Goal: Task Accomplishment & Management: Manage account settings

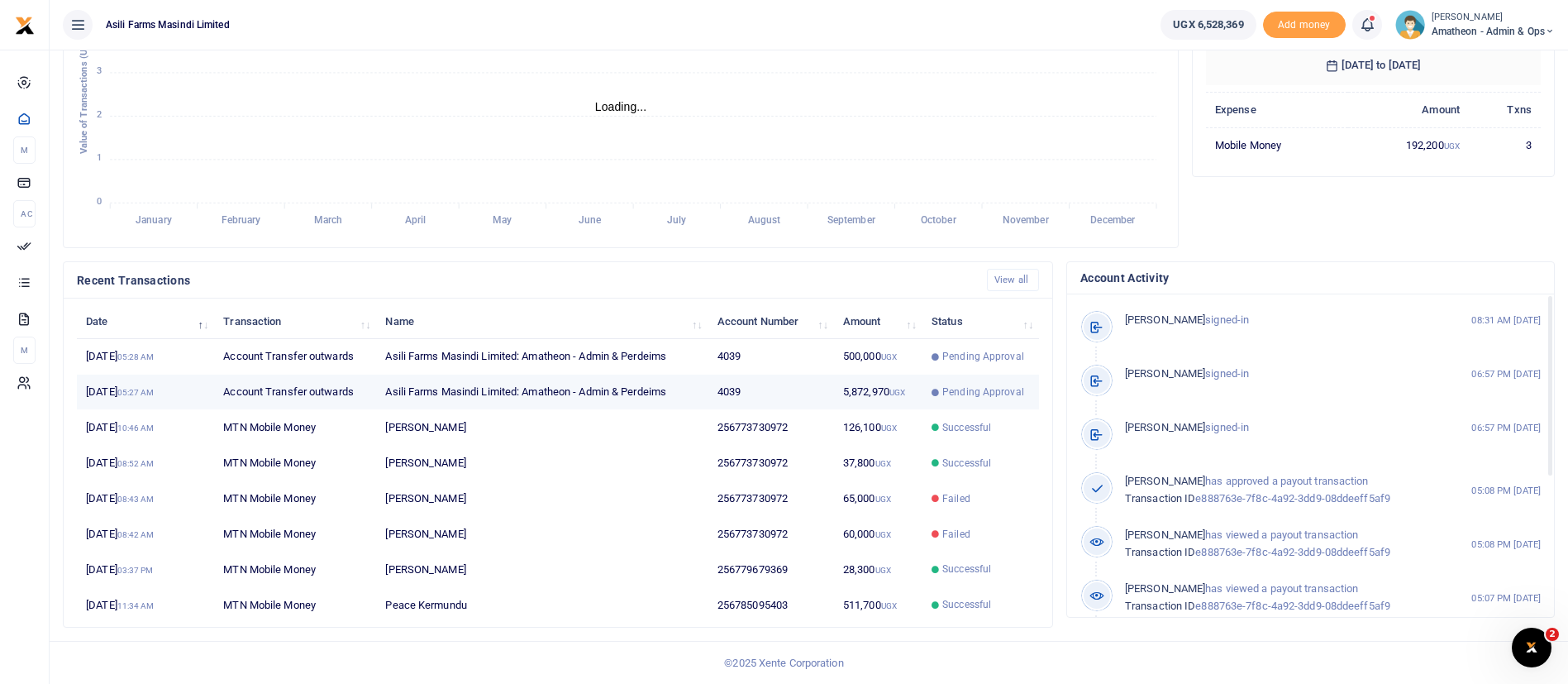
scroll to position [20, 20]
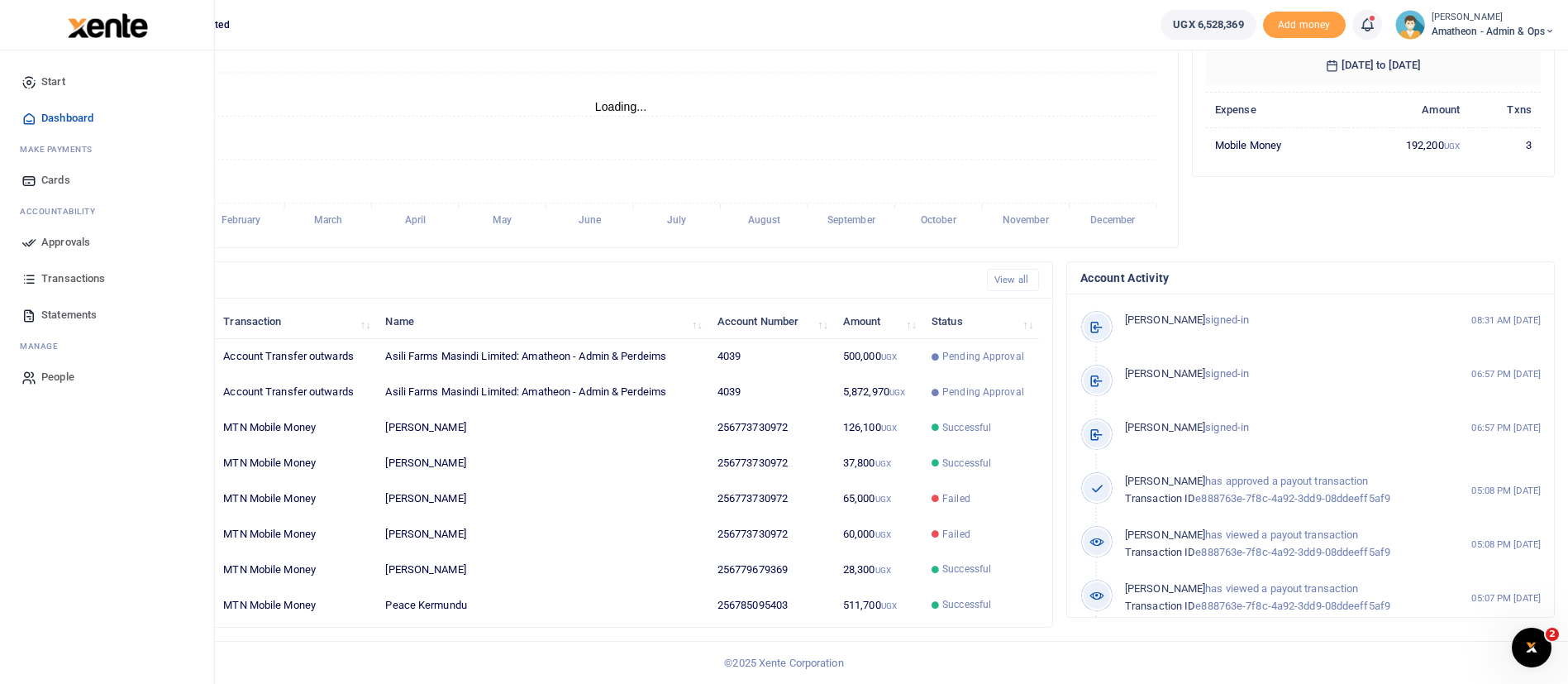
click at [73, 234] on span "Approvals" at bounding box center [66, 242] width 49 height 16
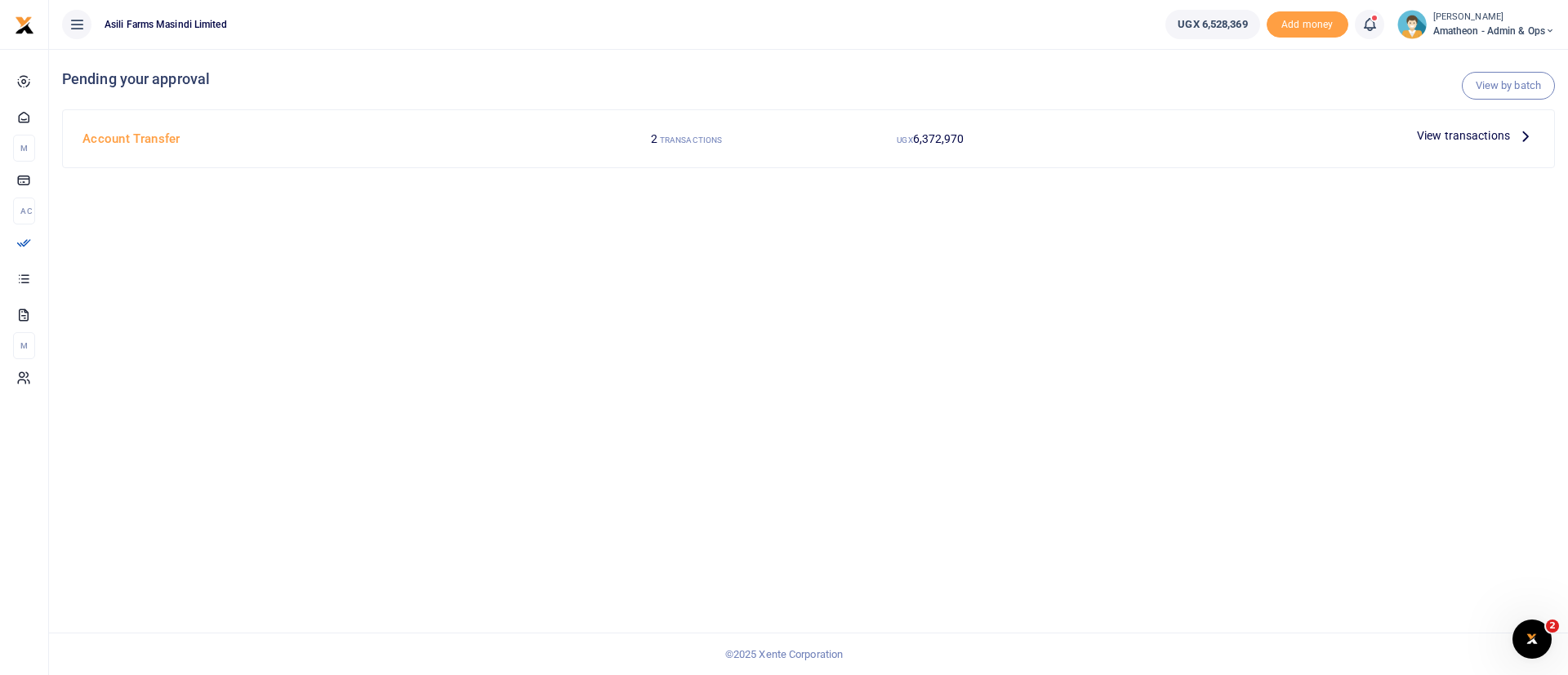
click at [1476, 133] on span "View transactions" at bounding box center [1463, 135] width 93 height 18
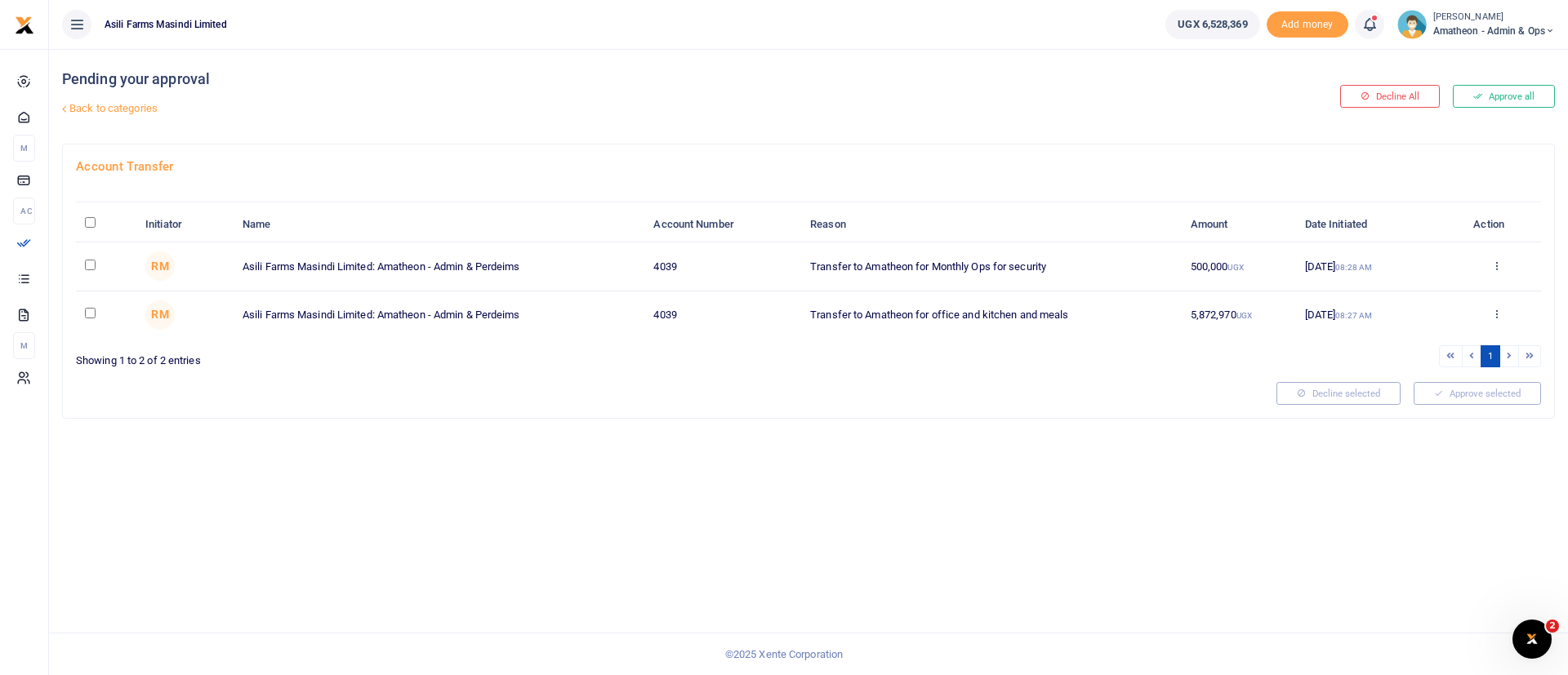
click at [89, 215] on th "\a \a : activate to sort column descending" at bounding box center [106, 224] width 61 height 35
click at [89, 222] on input "\a \a : activate to sort column descending" at bounding box center [90, 222] width 10 height 10
checkbox input "true"
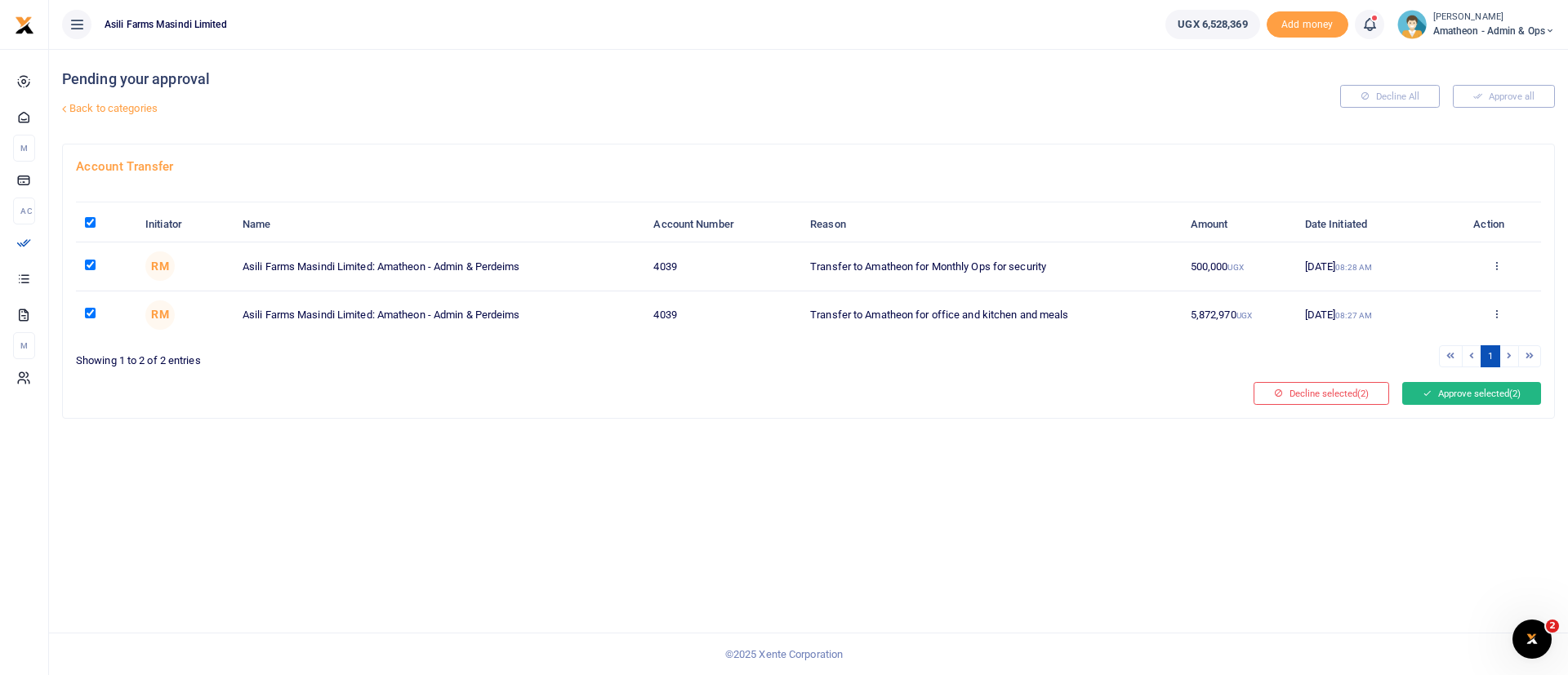
click at [1490, 396] on button "Approve selected (2)" at bounding box center [1471, 393] width 139 height 23
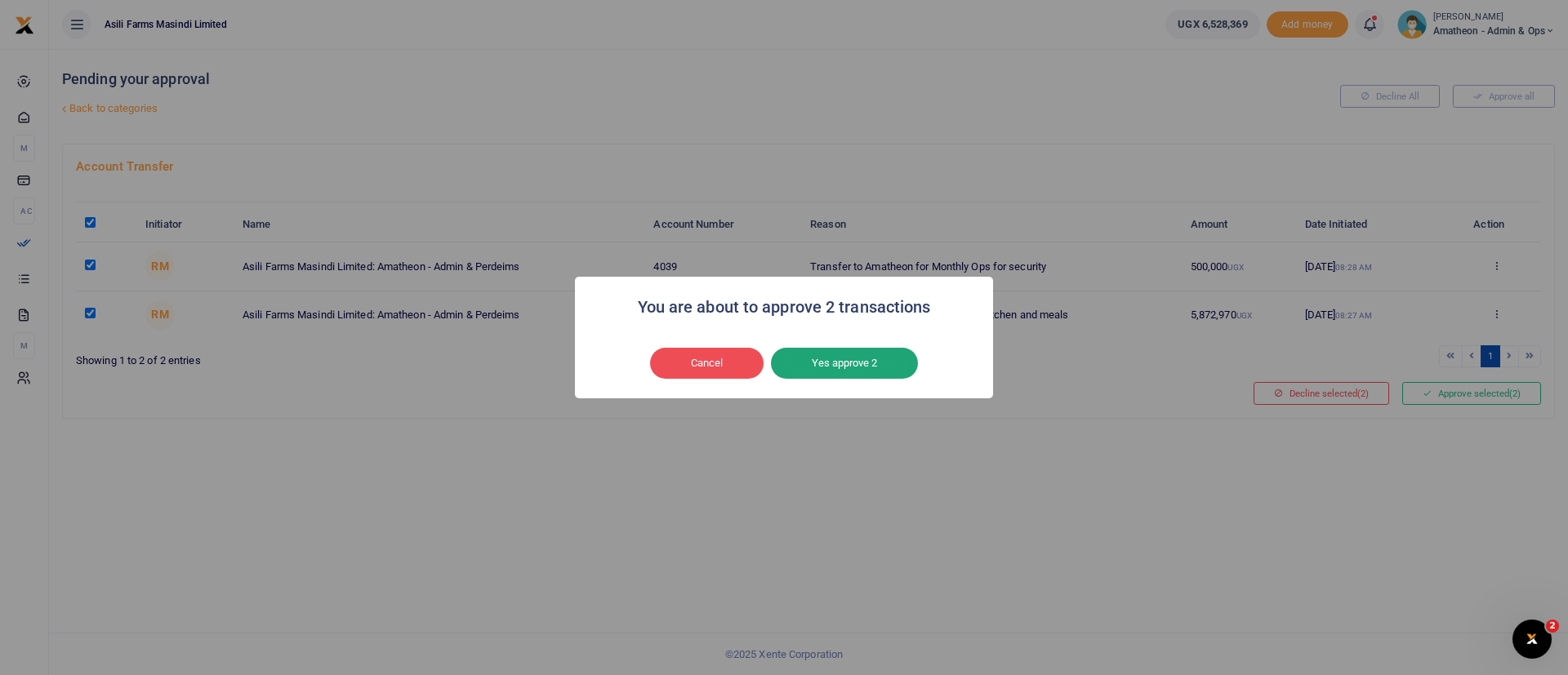
click at [842, 353] on button "Yes approve 2" at bounding box center [845, 363] width 147 height 31
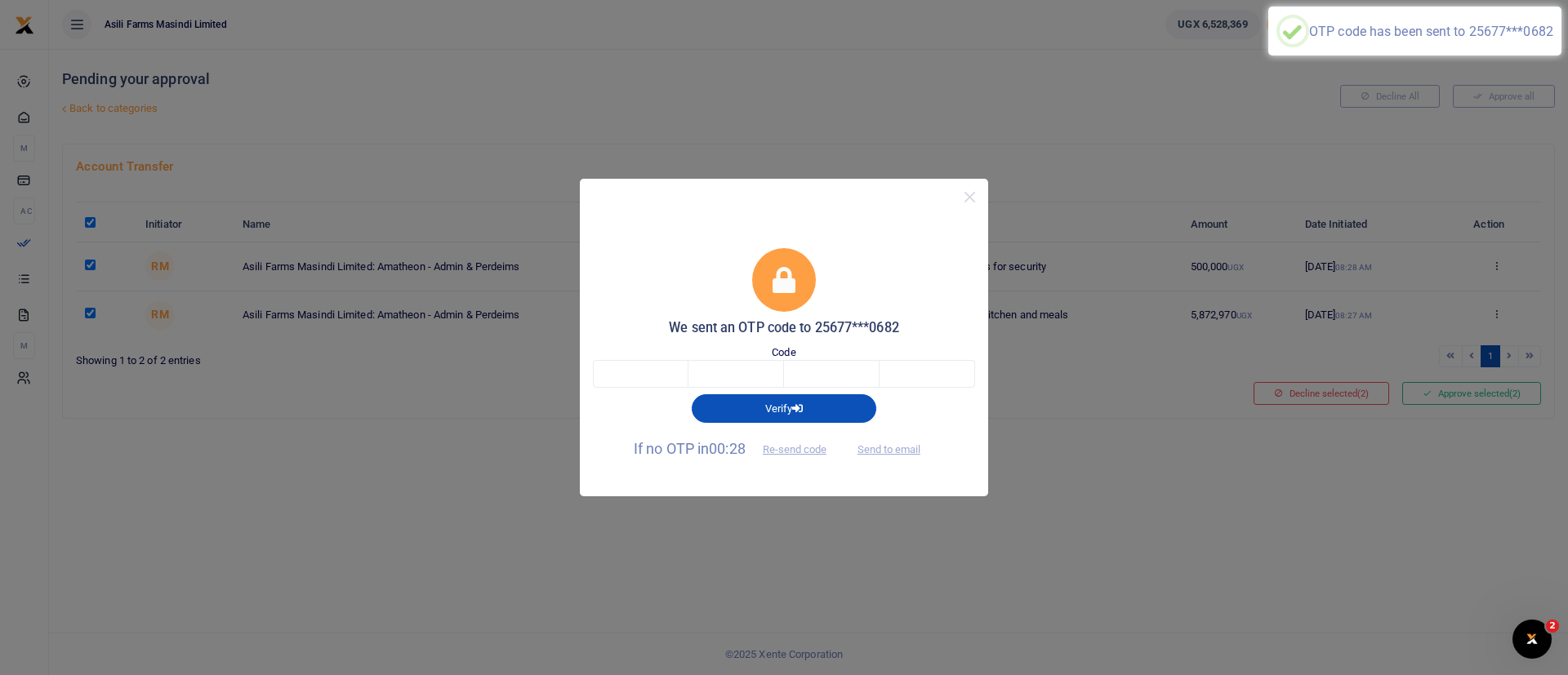
drag, startPoint x: 665, startPoint y: 389, endPoint x: 662, endPoint y: 380, distance: 9.5
click at [662, 380] on form "We sent an OTP code to 25677***0682 Code Verify If no OTP in 00:28 Re-send code…" at bounding box center [784, 356] width 382 height 216
click at [662, 380] on input "text" at bounding box center [641, 374] width 96 height 27
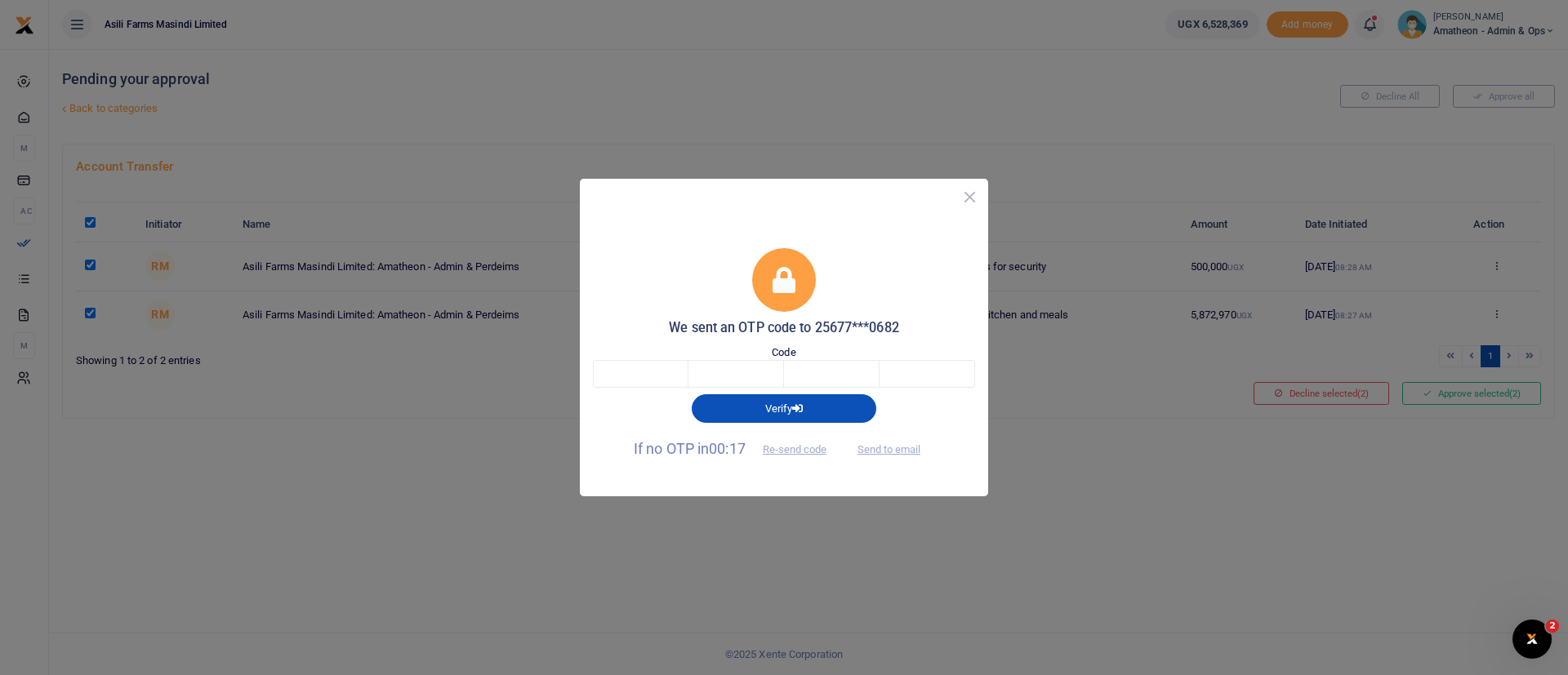
click at [968, 194] on button "Close" at bounding box center [970, 198] width 24 height 24
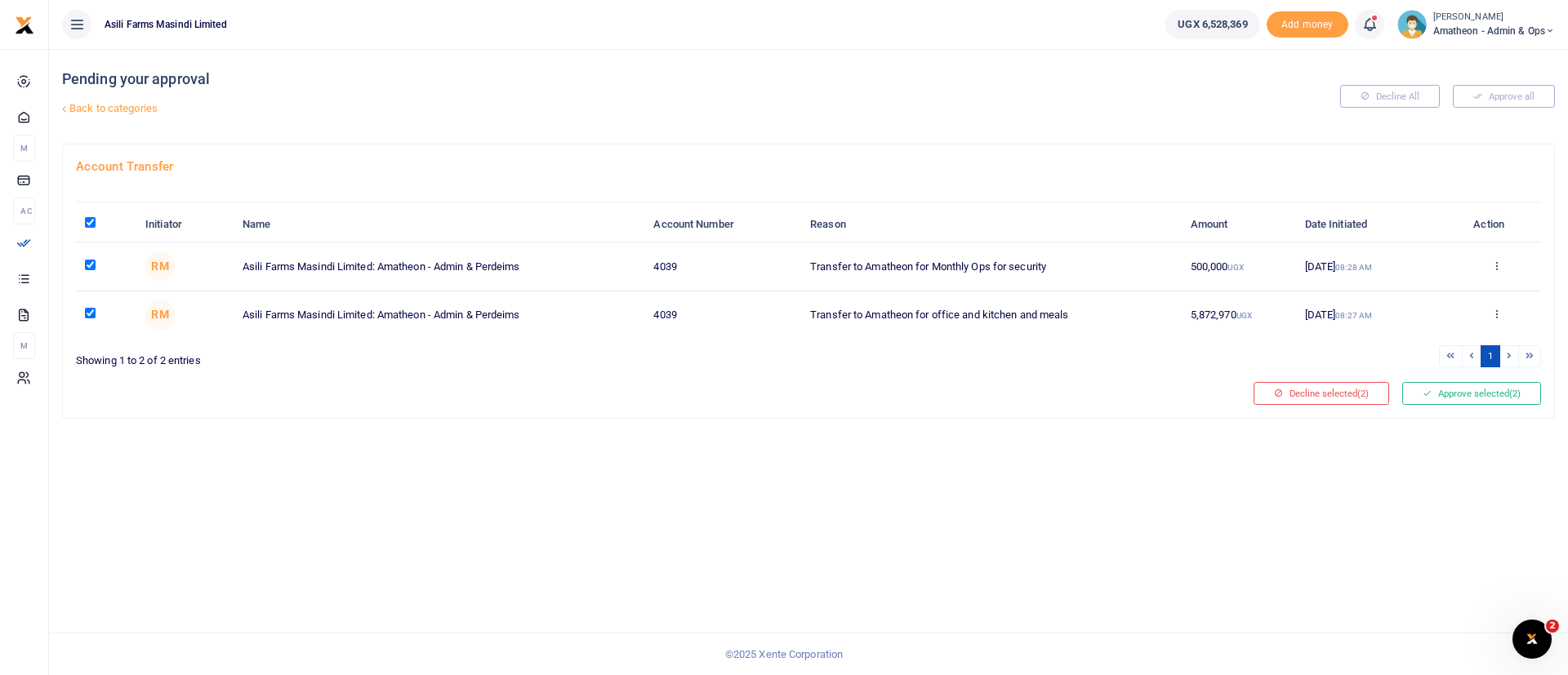
click at [95, 259] on input "checkbox" at bounding box center [90, 264] width 10 height 10
checkbox input "false"
click at [1481, 402] on button "Approve selected (1)" at bounding box center [1471, 393] width 139 height 23
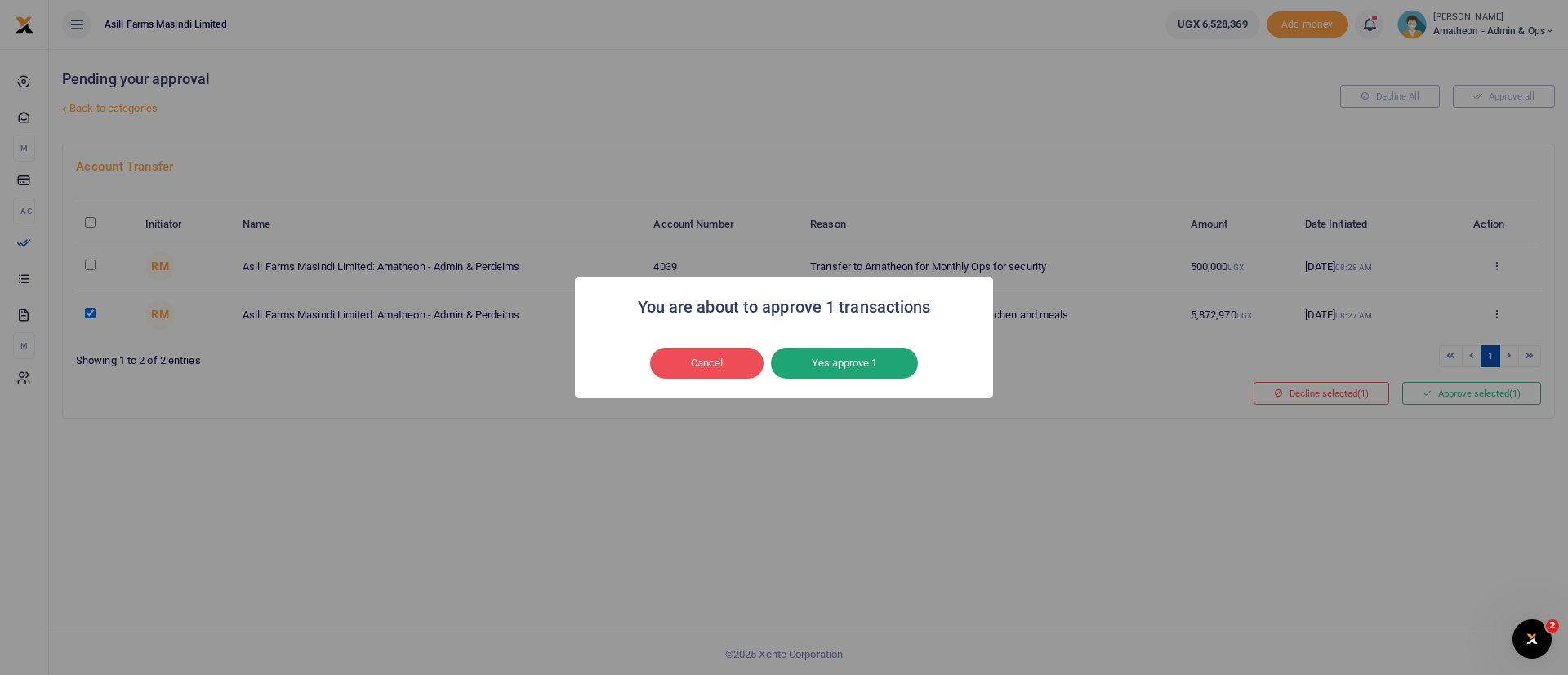
click at [861, 364] on button "Yes approve 1" at bounding box center [845, 363] width 147 height 31
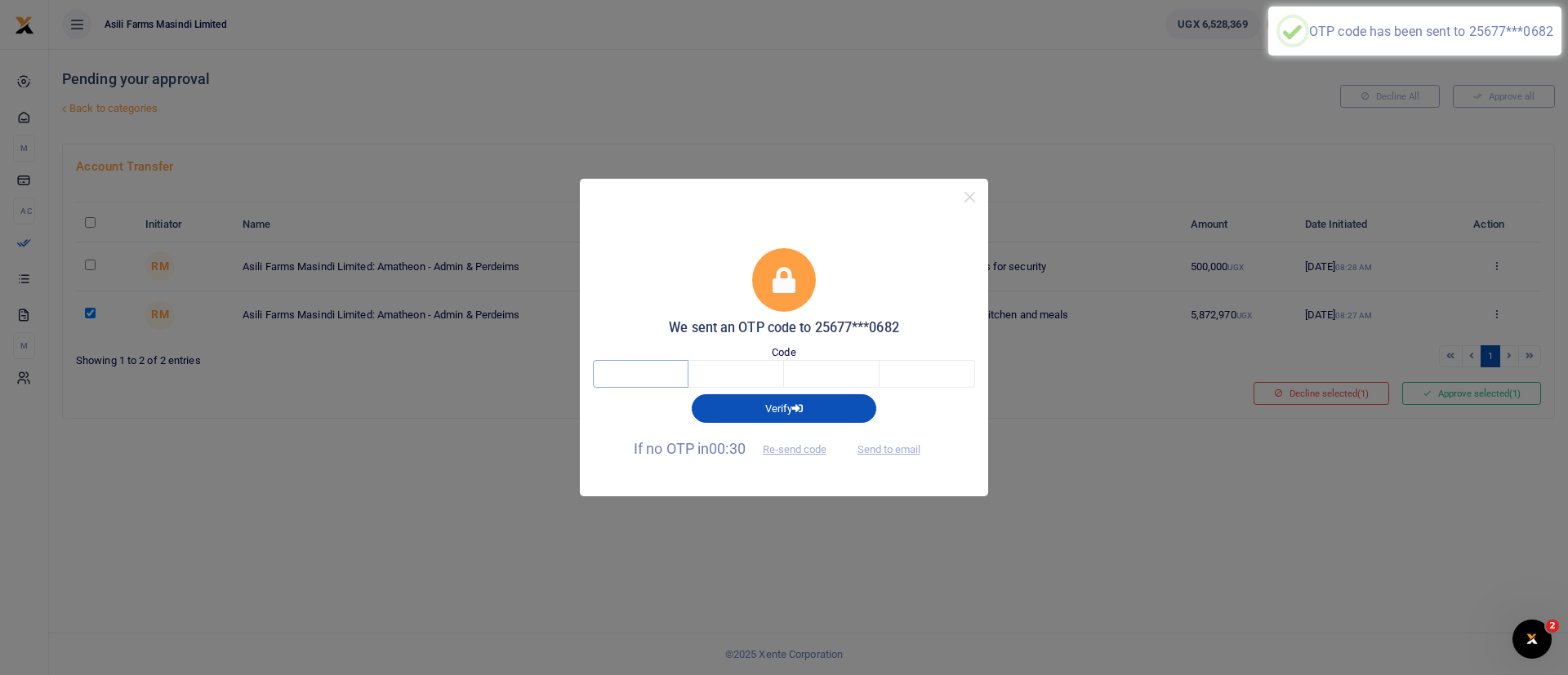
click at [665, 375] on input "text" at bounding box center [641, 374] width 96 height 27
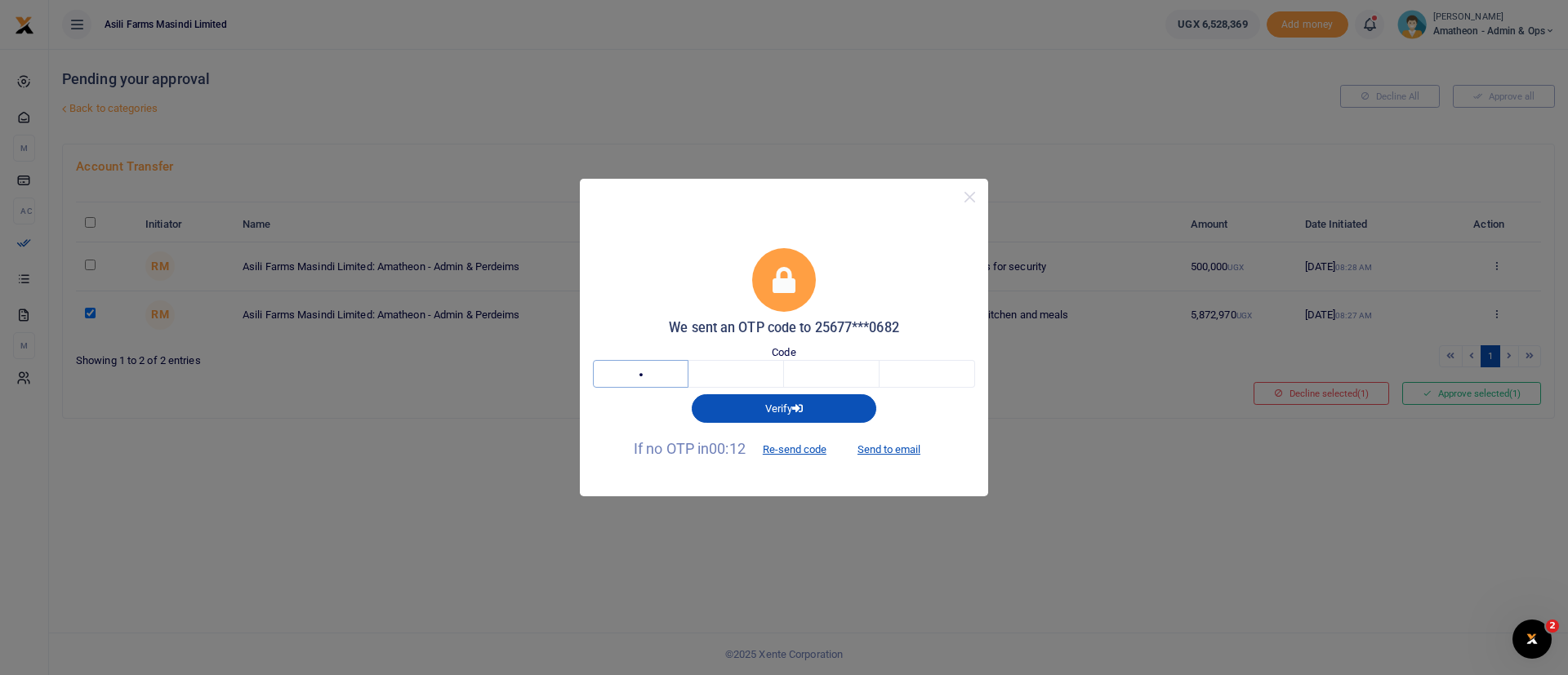
type input "3"
type input "4"
type input "7"
type input "9"
